Goal: Find specific page/section: Find specific page/section

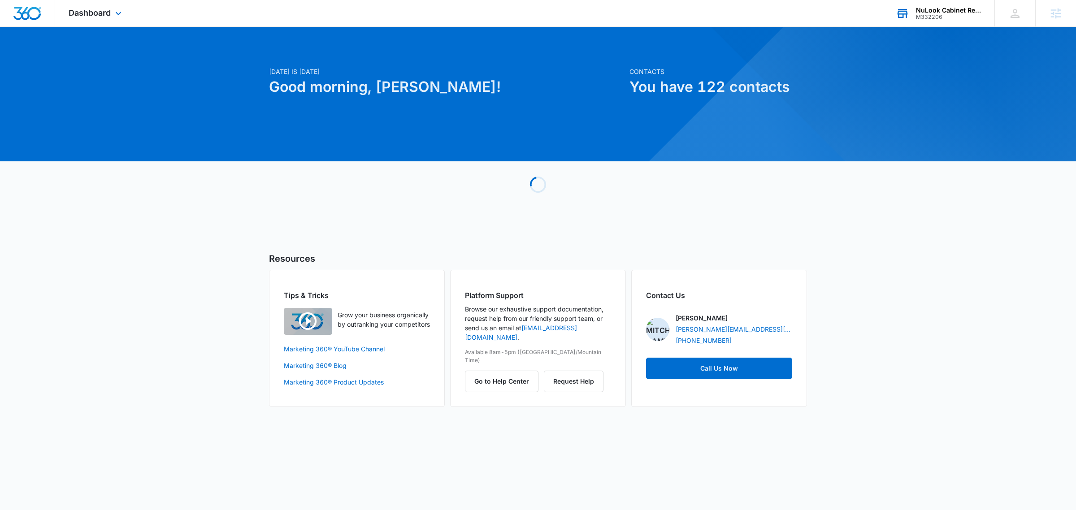
click at [944, 9] on div "NuLook Cabinet Refinishing LLC" at bounding box center [948, 10] width 65 height 7
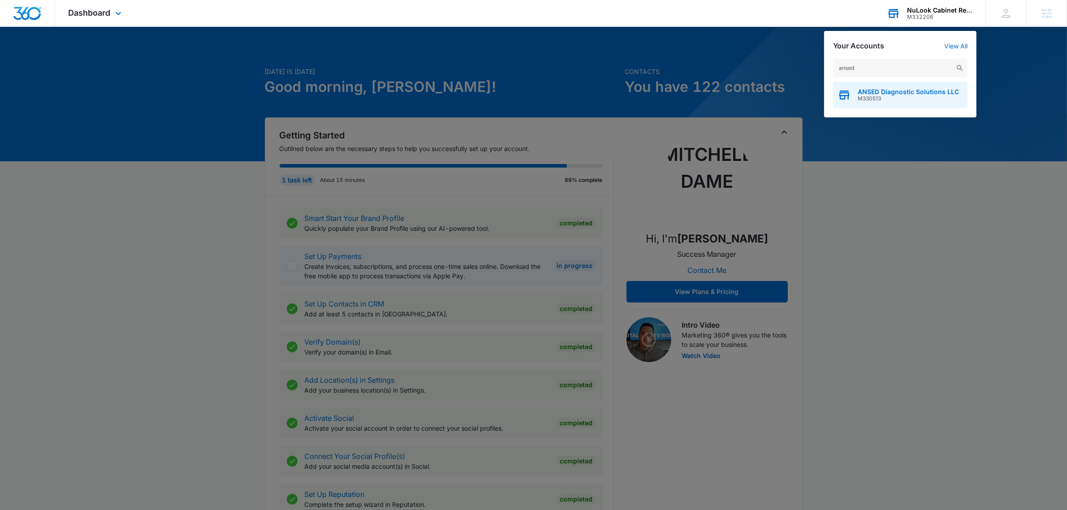
type input "ansed"
click at [861, 88] on span "ANSED Diagnostic Solutions LLC" at bounding box center [908, 91] width 101 height 7
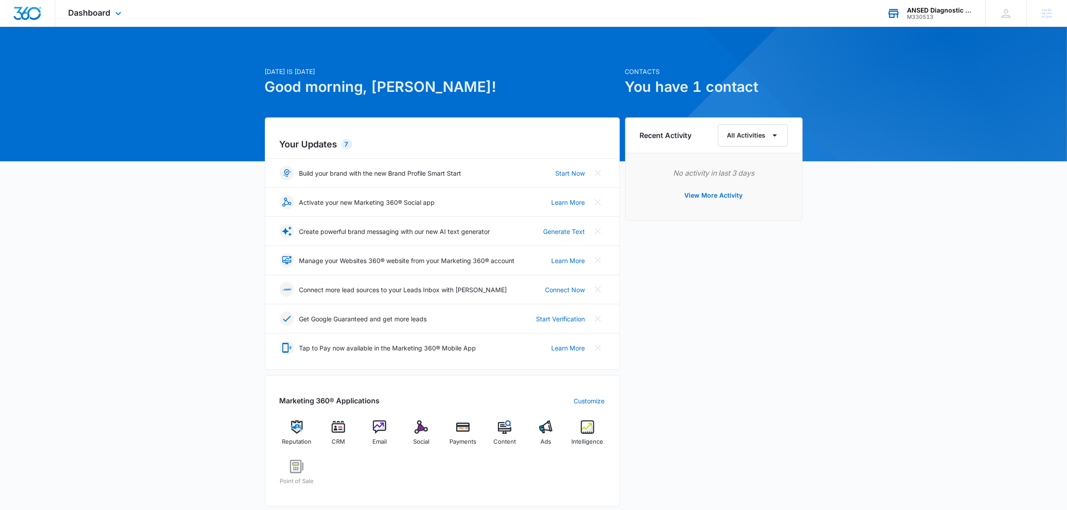
click at [102, 5] on div "Dashboard Apps Reputation CRM Email Social Payments POS Content Ads Intelligenc…" at bounding box center [96, 13] width 82 height 26
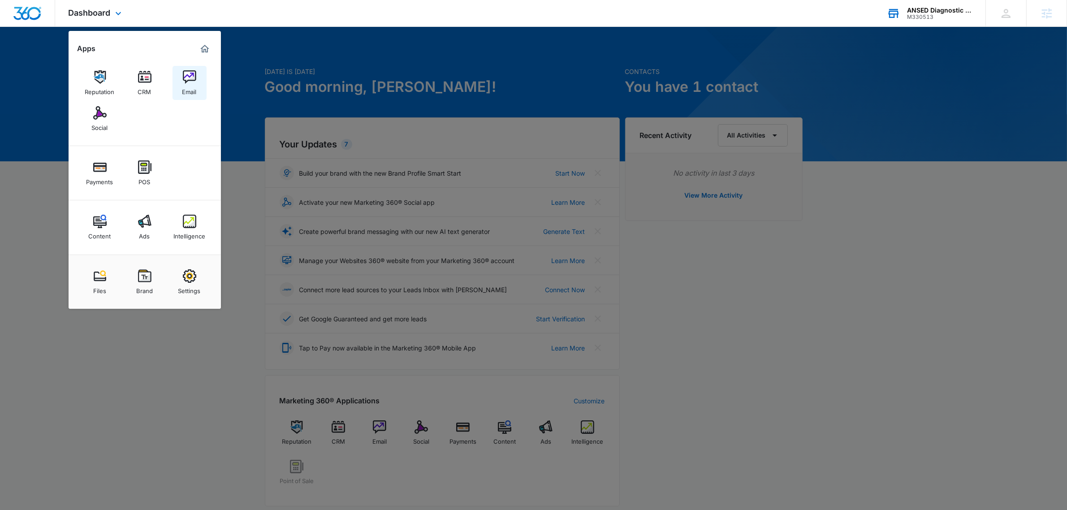
click at [190, 78] on img at bounding box center [189, 76] width 13 height 13
